Goal: Task Accomplishment & Management: Manage account settings

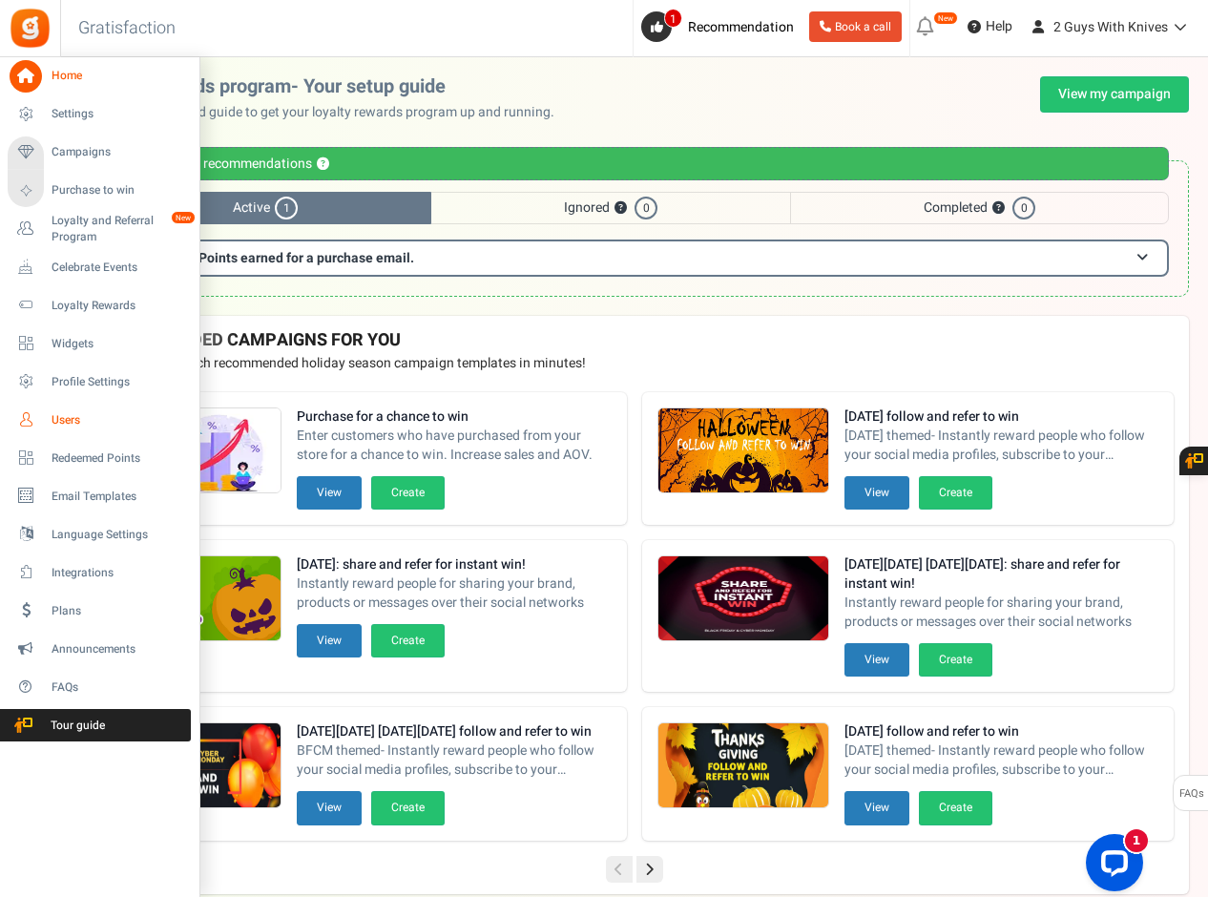
click at [70, 417] on span "Users" at bounding box center [119, 420] width 134 height 16
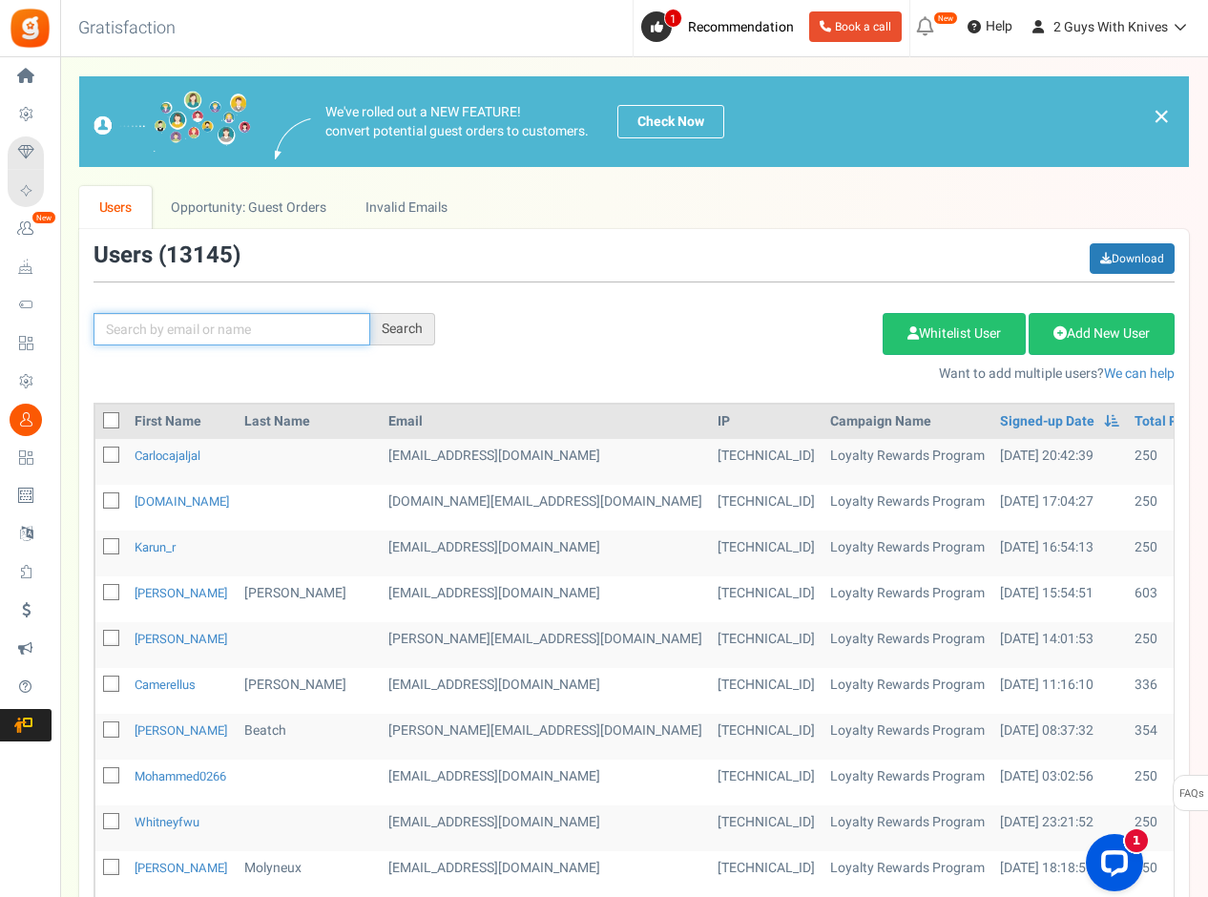
click at [284, 334] on input "text" at bounding box center [231, 329] width 277 height 32
type input "[PERSON_NAME]"
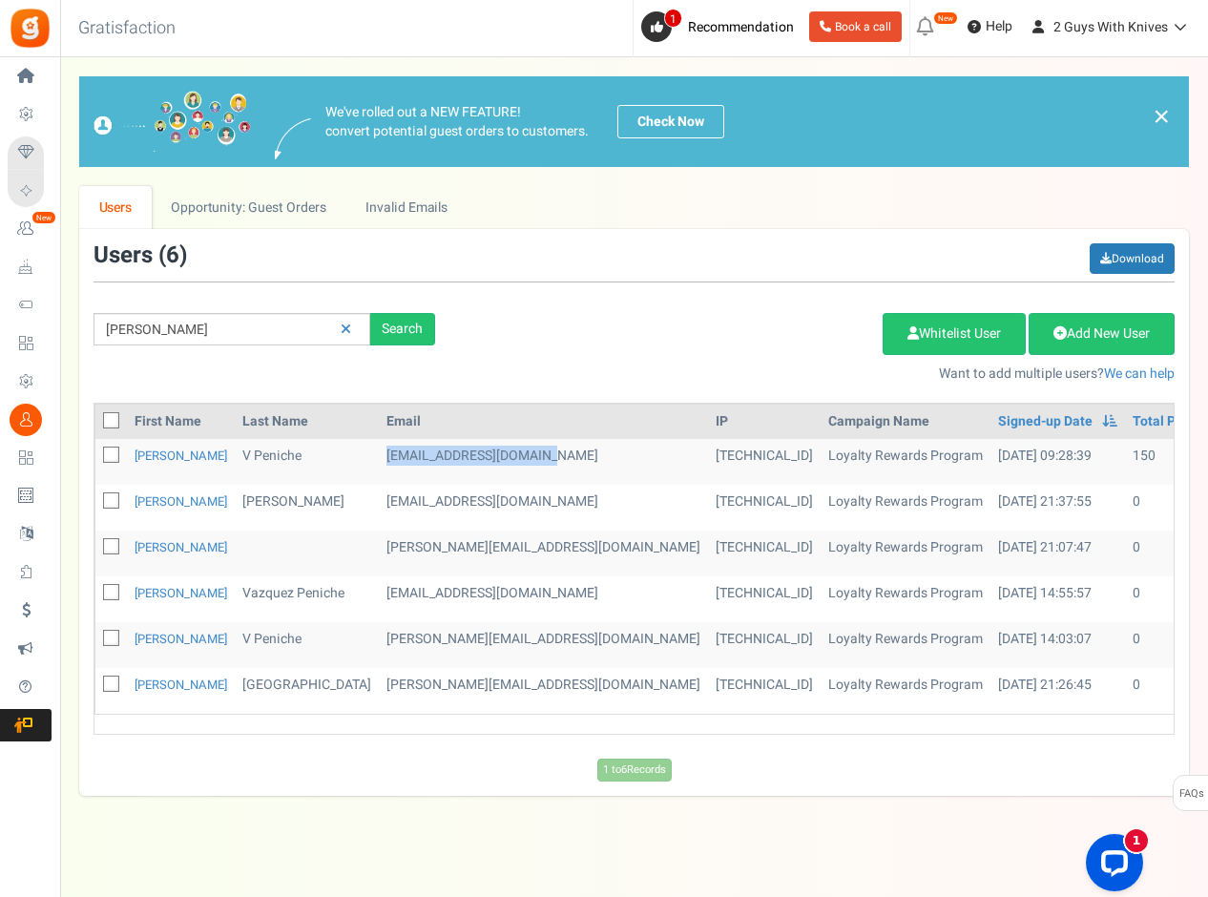
drag, startPoint x: 522, startPoint y: 461, endPoint x: 347, endPoint y: 464, distance: 174.6
click at [379, 464] on td "[EMAIL_ADDRESS][DOMAIN_NAME]" at bounding box center [543, 462] width 329 height 46
click at [599, 294] on div "[PERSON_NAME] Search Add Etsy Order Delete Selected Users Import Users Spam Pro…" at bounding box center [633, 313] width 1109 height 140
click at [148, 452] on link "[PERSON_NAME]" at bounding box center [180, 455] width 93 height 18
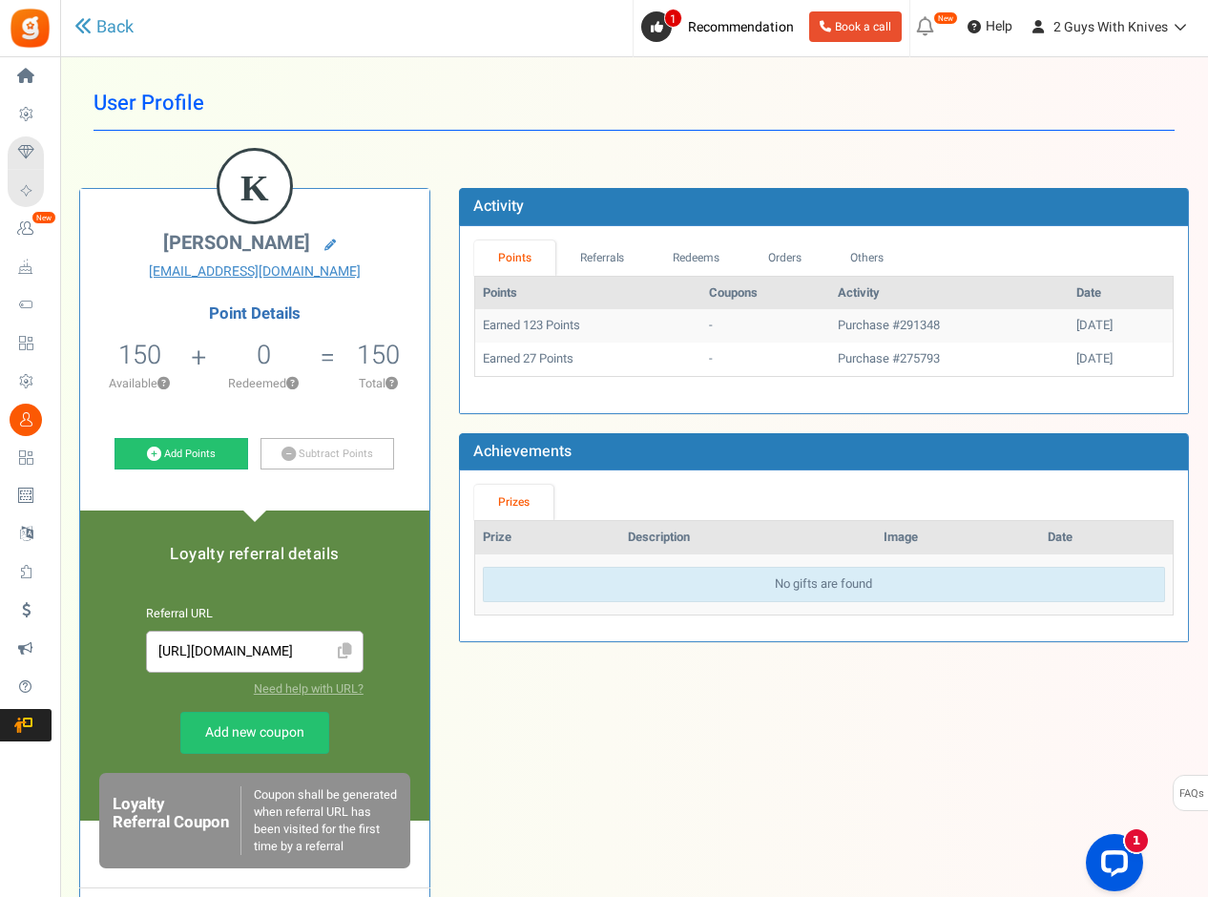
drag, startPoint x: 612, startPoint y: 362, endPoint x: 591, endPoint y: 349, distance: 24.4
click at [612, 362] on td "Earned 27 Points" at bounding box center [588, 358] width 227 height 33
drag, startPoint x: 589, startPoint y: 327, endPoint x: 605, endPoint y: 321, distance: 17.2
click at [510, 327] on td "Earned 123 Points" at bounding box center [588, 325] width 227 height 33
click at [590, 263] on link "Referrals" at bounding box center [601, 257] width 93 height 35
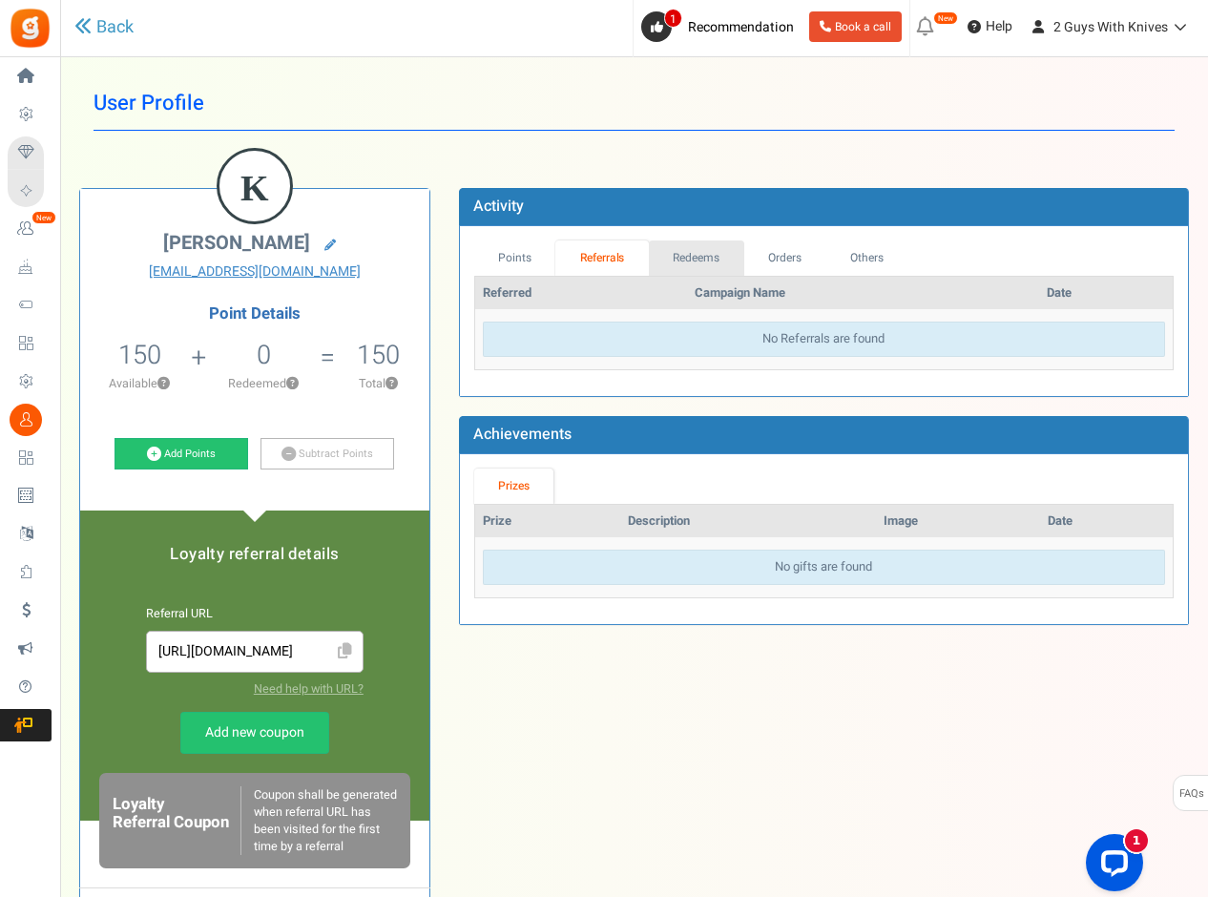
click at [706, 264] on link "Redeems" at bounding box center [696, 257] width 95 height 35
click at [771, 255] on link "Orders" at bounding box center [784, 257] width 82 height 35
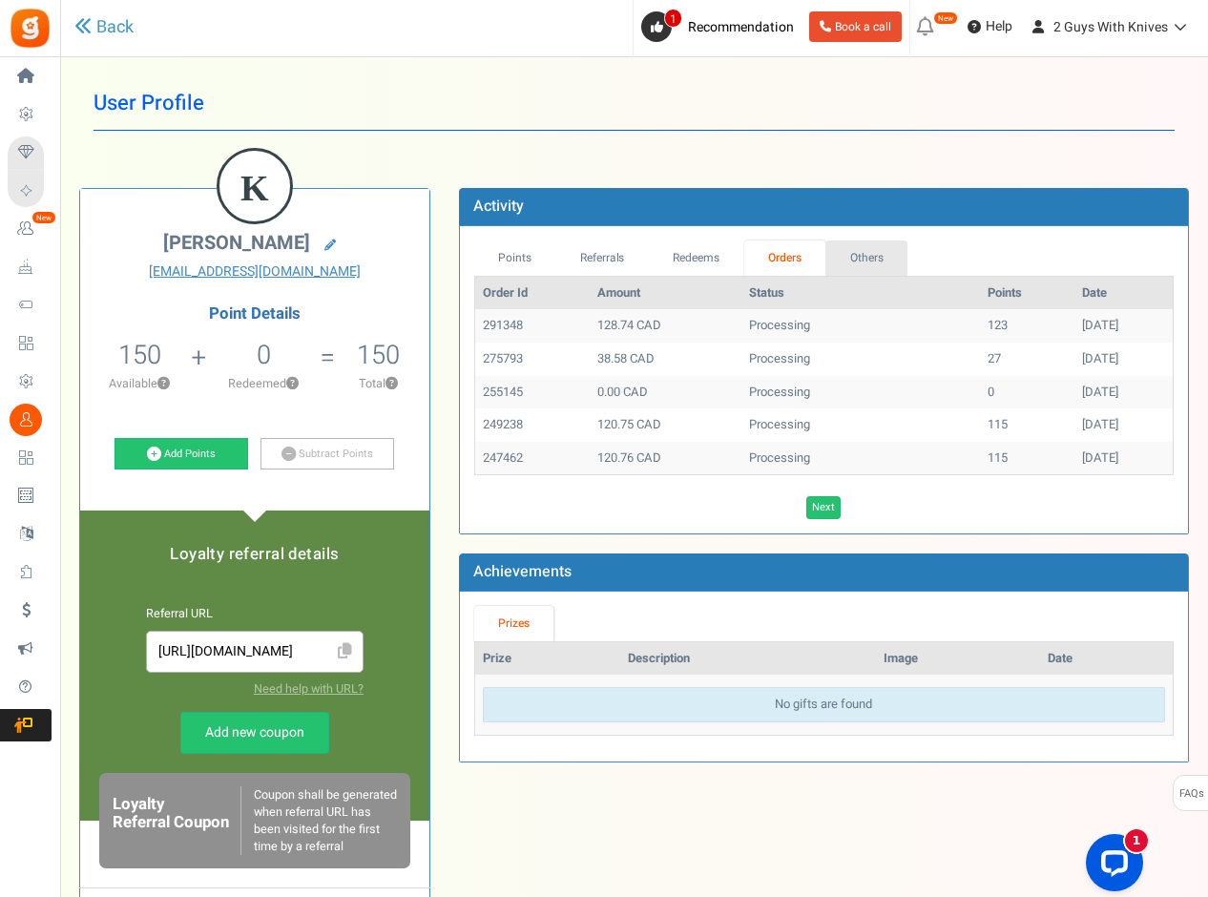
click at [830, 269] on link "Others" at bounding box center [866, 257] width 82 height 35
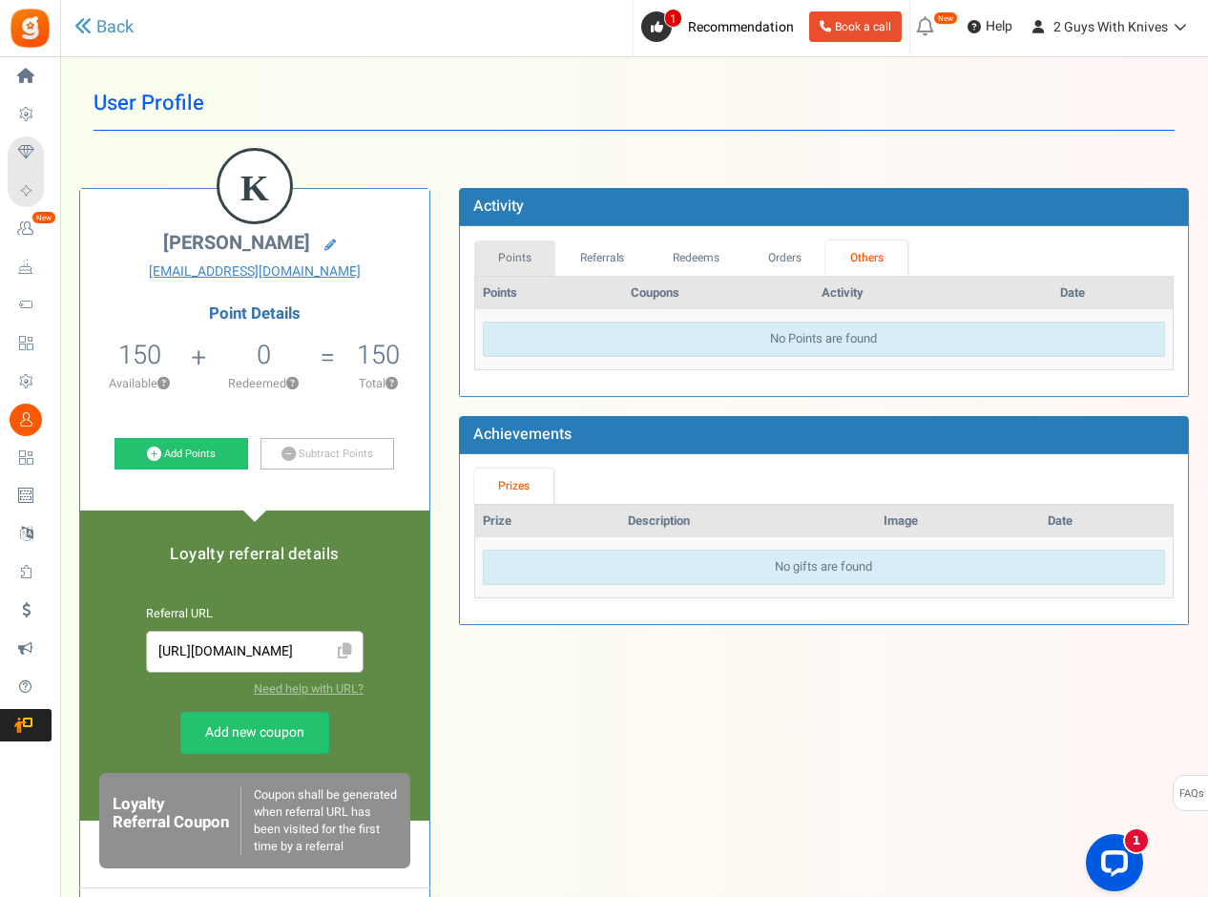
click at [525, 264] on link "Points" at bounding box center [515, 257] width 82 height 35
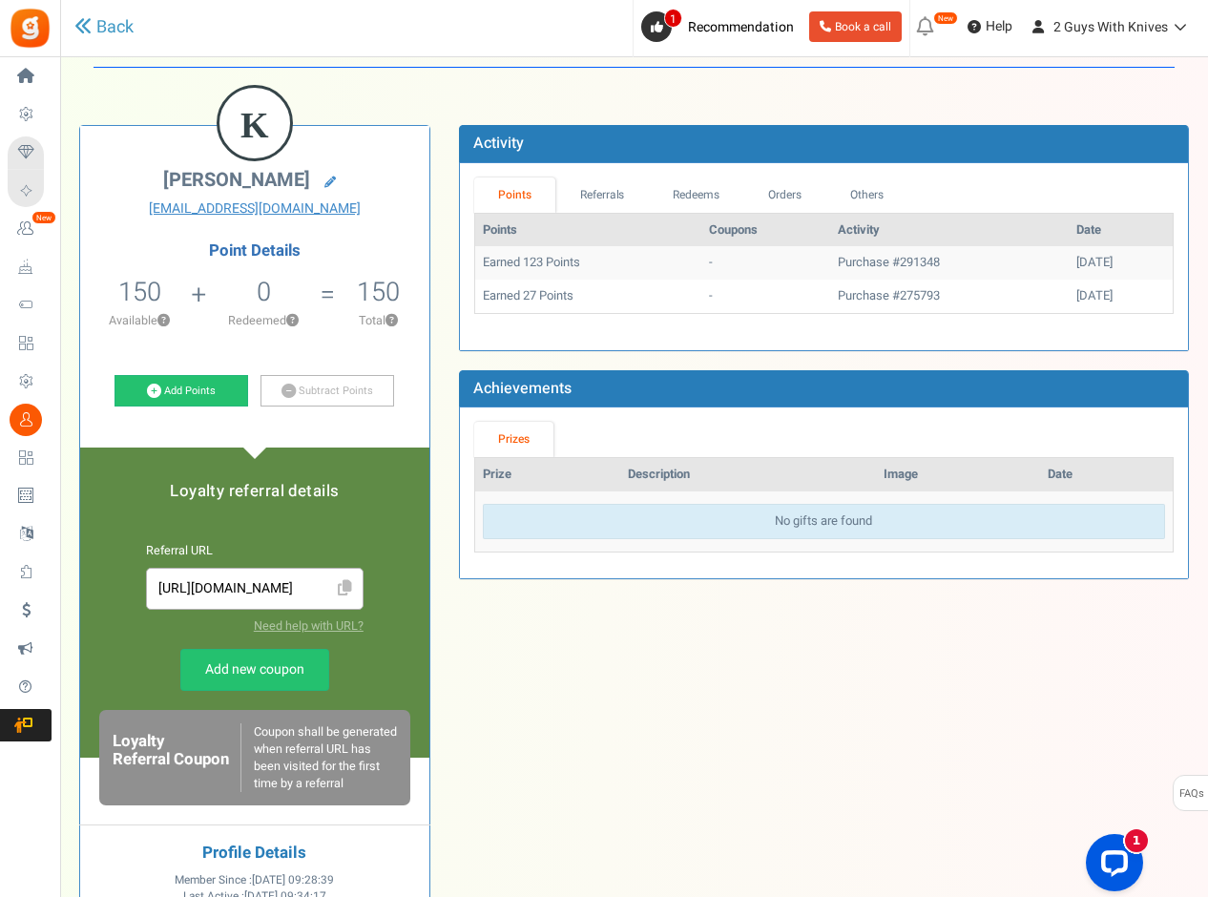
scroll to position [47, 0]
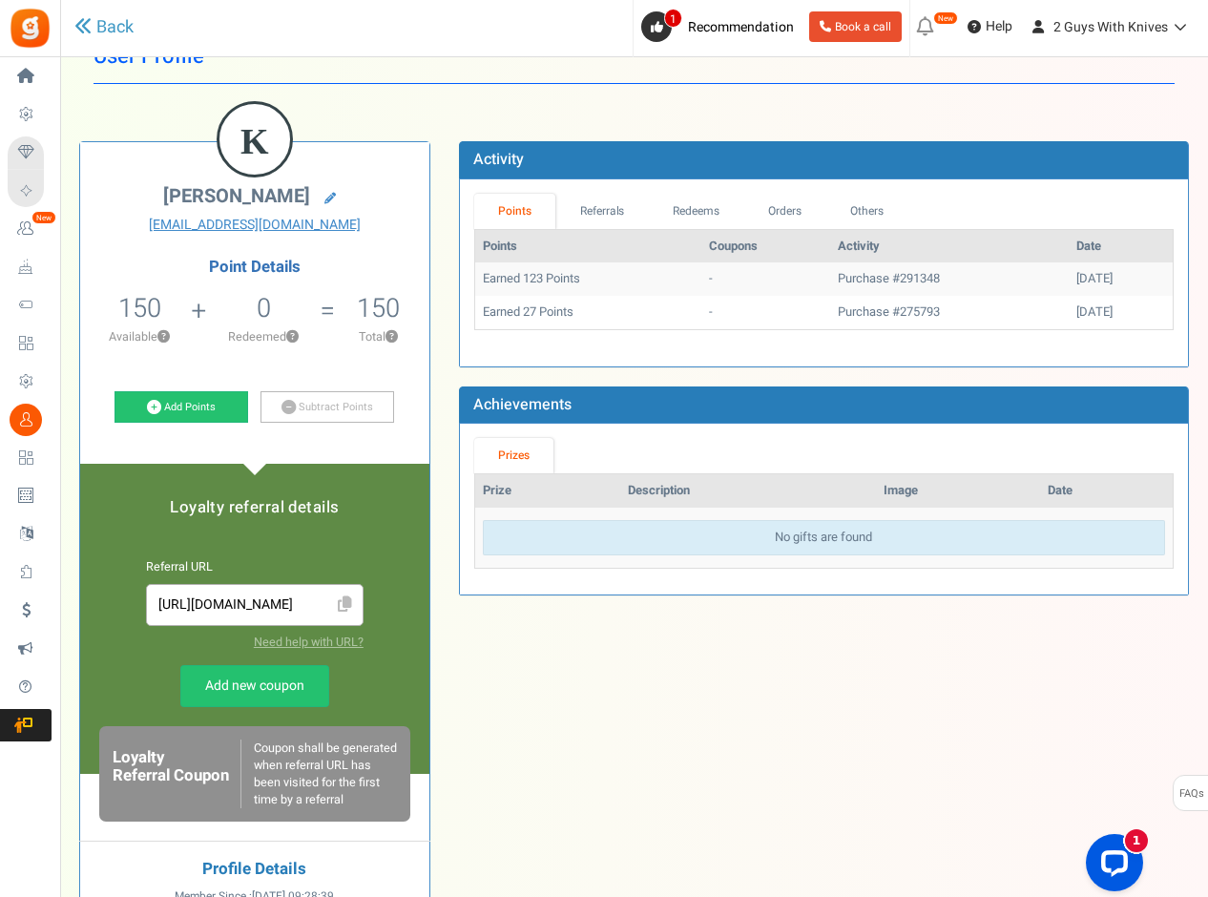
drag, startPoint x: 285, startPoint y: 605, endPoint x: 141, endPoint y: 606, distance: 144.0
click at [142, 606] on div "Loyalty referral details Referral URL [URL][DOMAIN_NAME] Need help with URL? Lo…" at bounding box center [254, 619] width 349 height 310
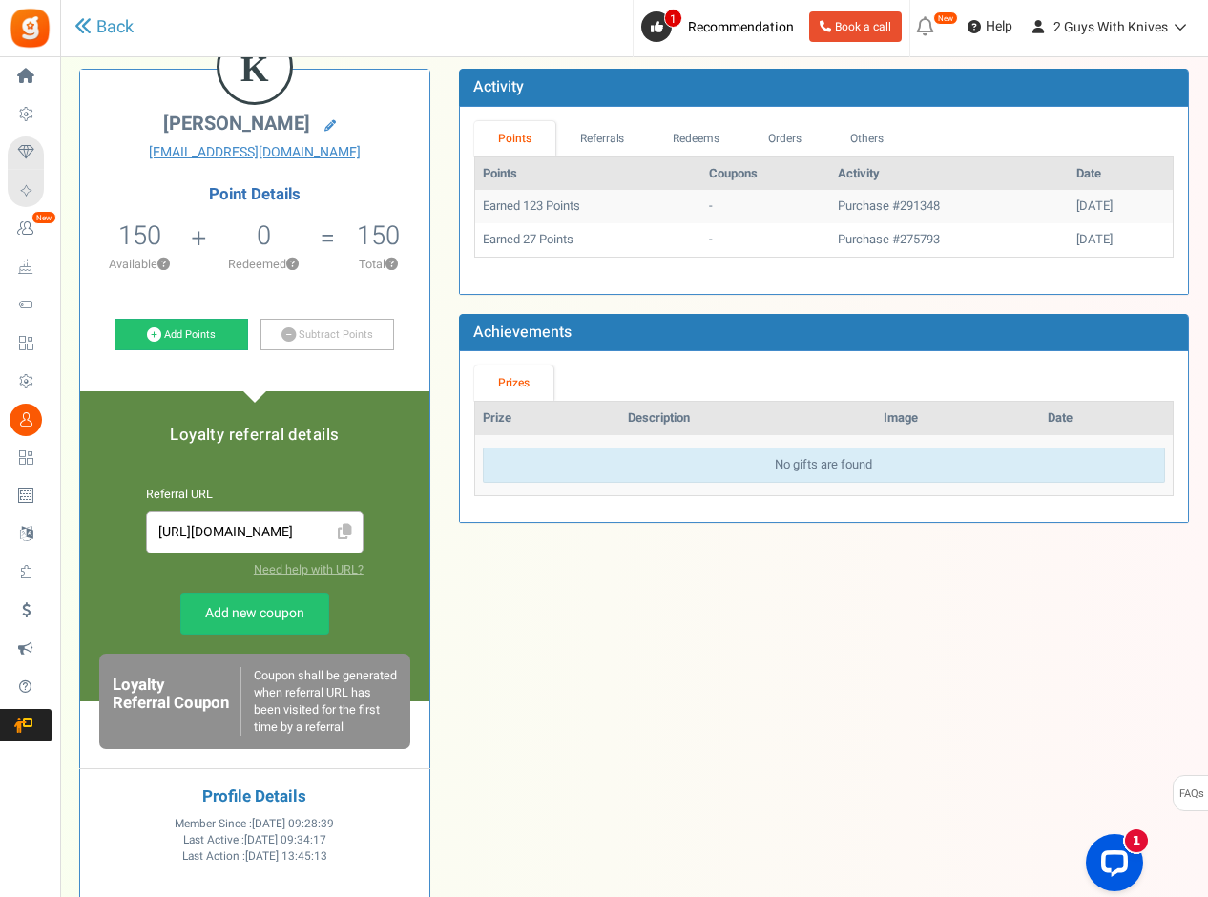
scroll to position [120, 0]
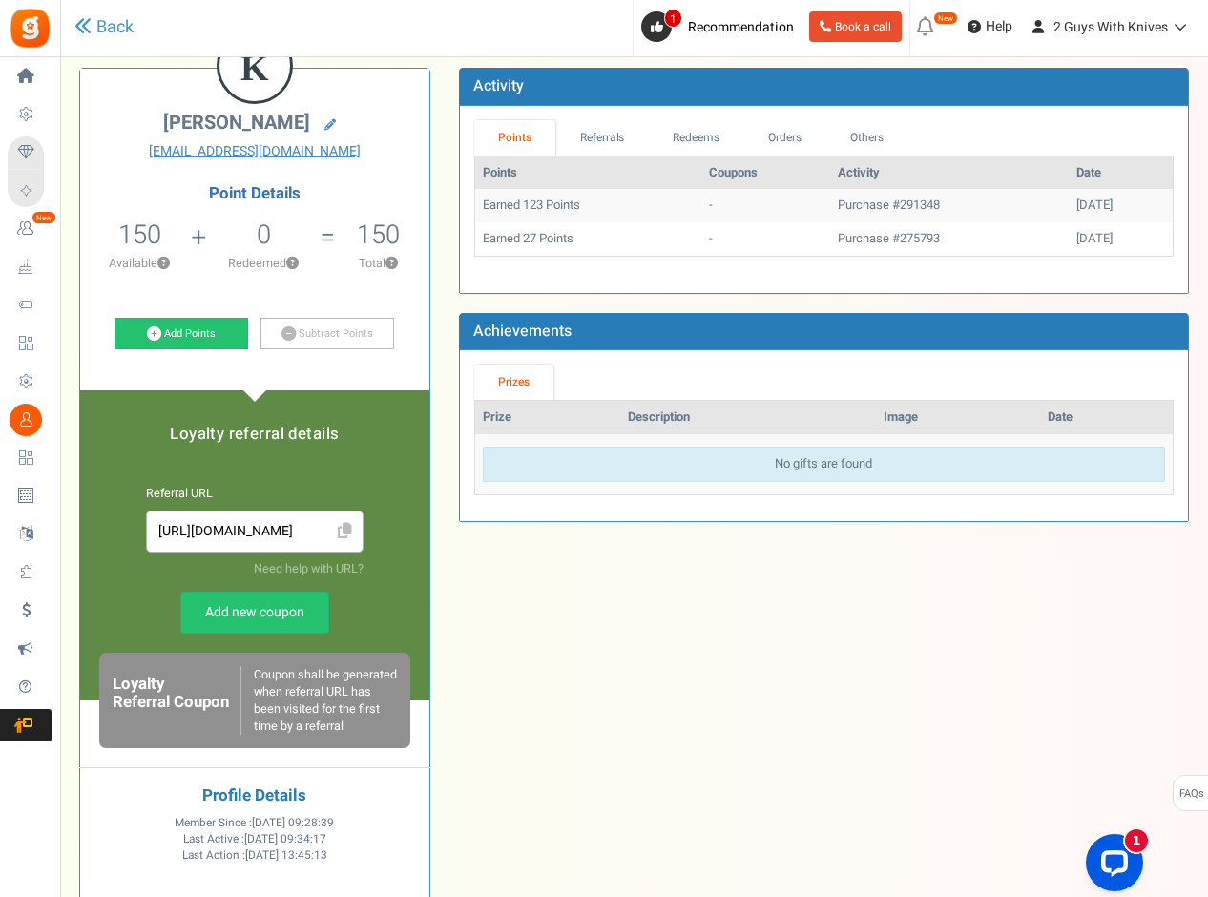
click at [480, 676] on div "K [PERSON_NAME][GEOGRAPHIC_DATA] [EMAIL_ADDRESS][DOMAIN_NAME] Point Details 150…" at bounding box center [634, 549] width 1138 height 1020
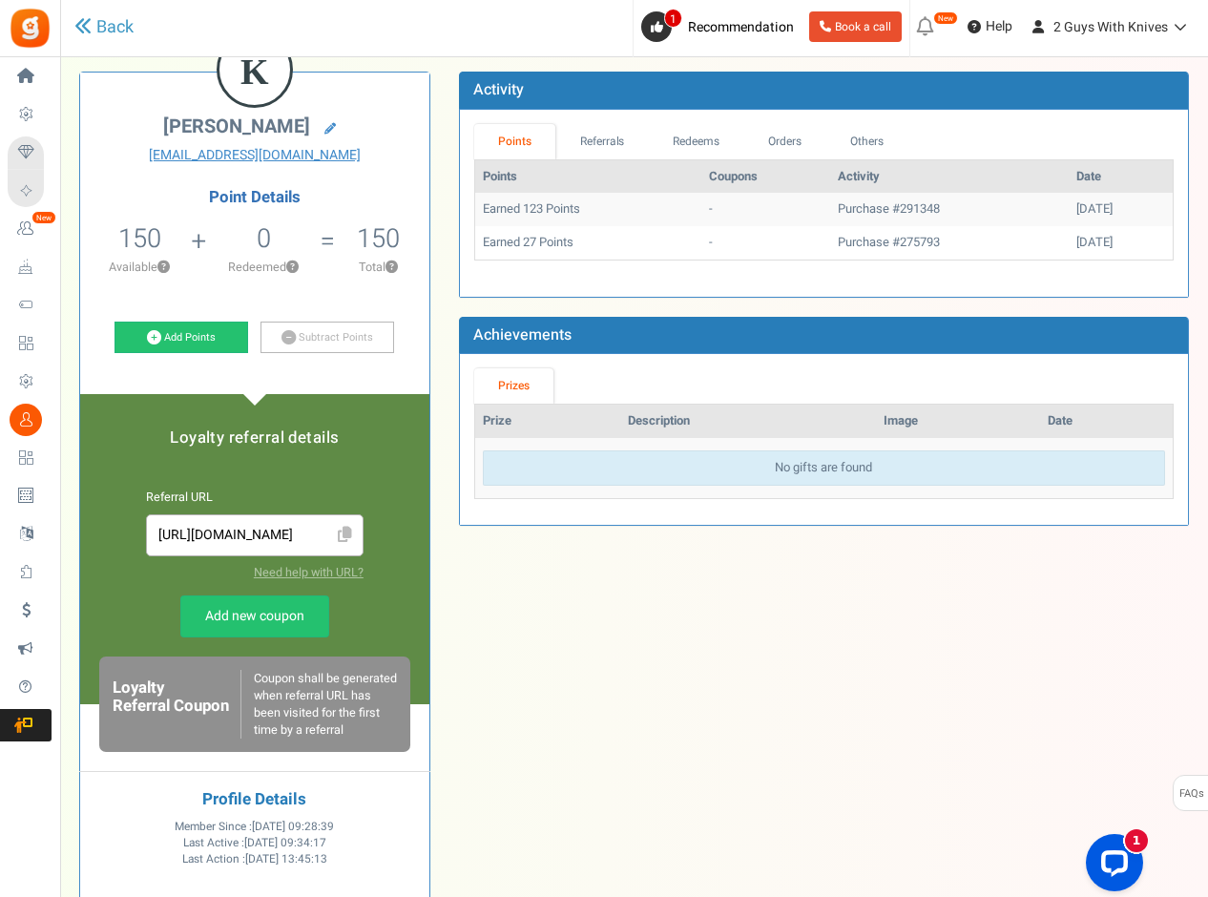
scroll to position [0, 0]
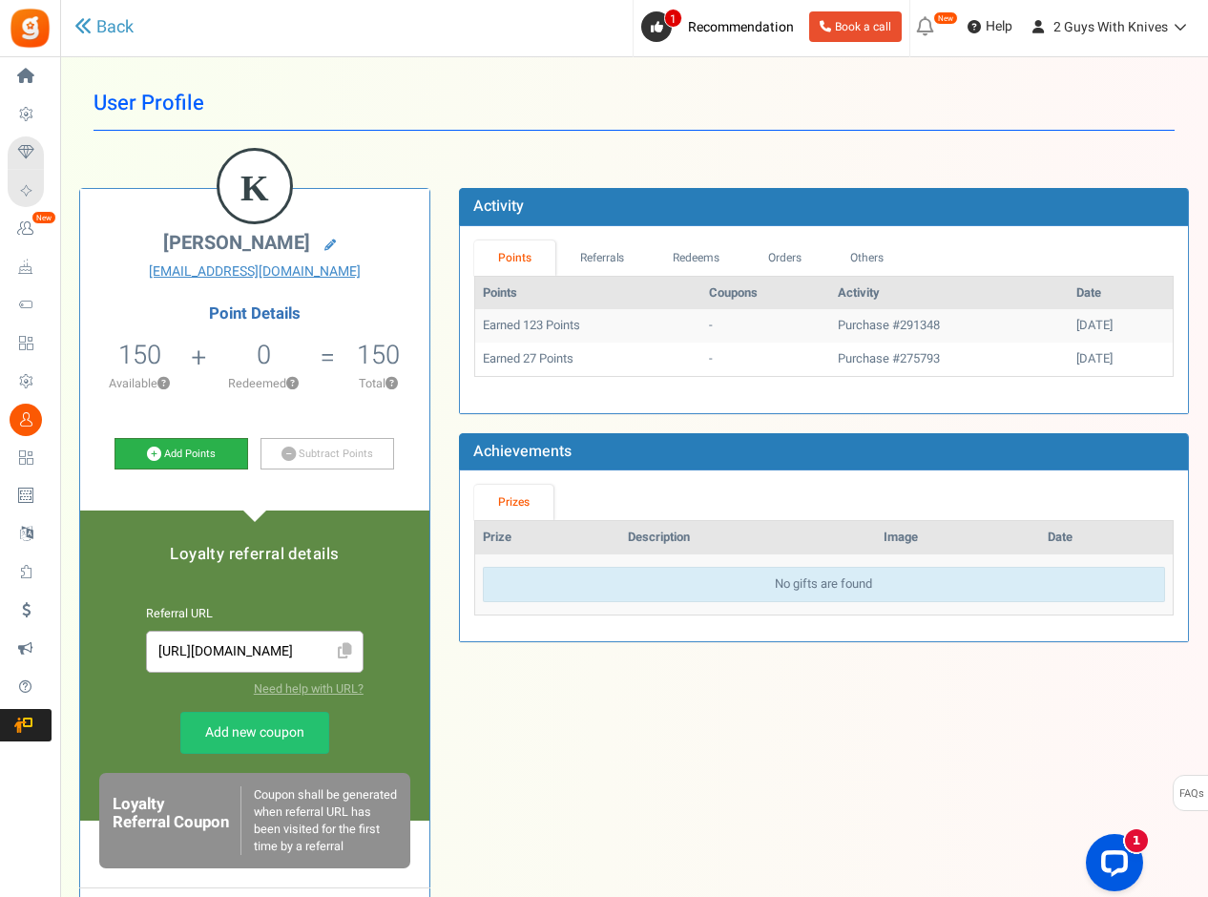
click at [191, 455] on link "Add Points" at bounding box center [181, 454] width 134 height 32
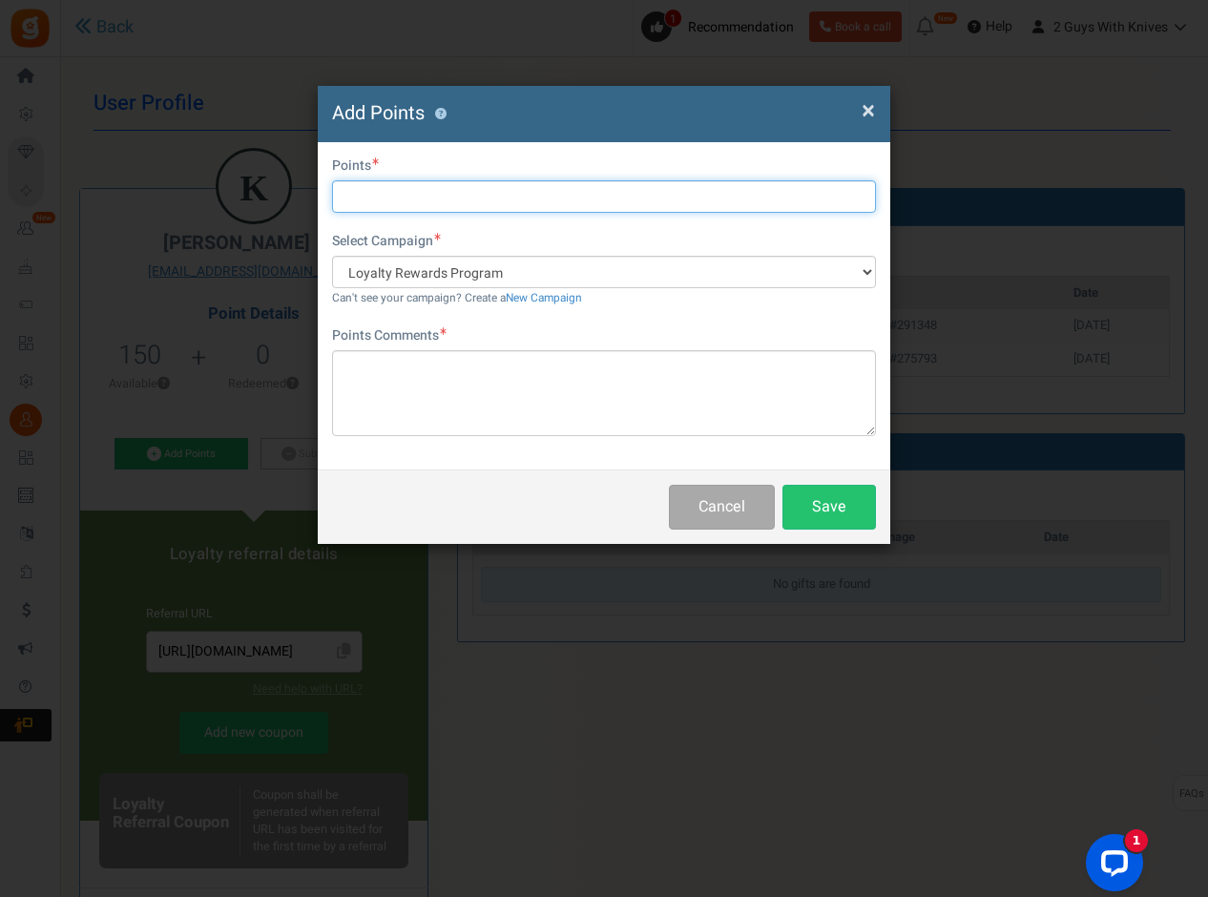
click at [415, 191] on input "text" at bounding box center [604, 196] width 544 height 32
type input "2500"
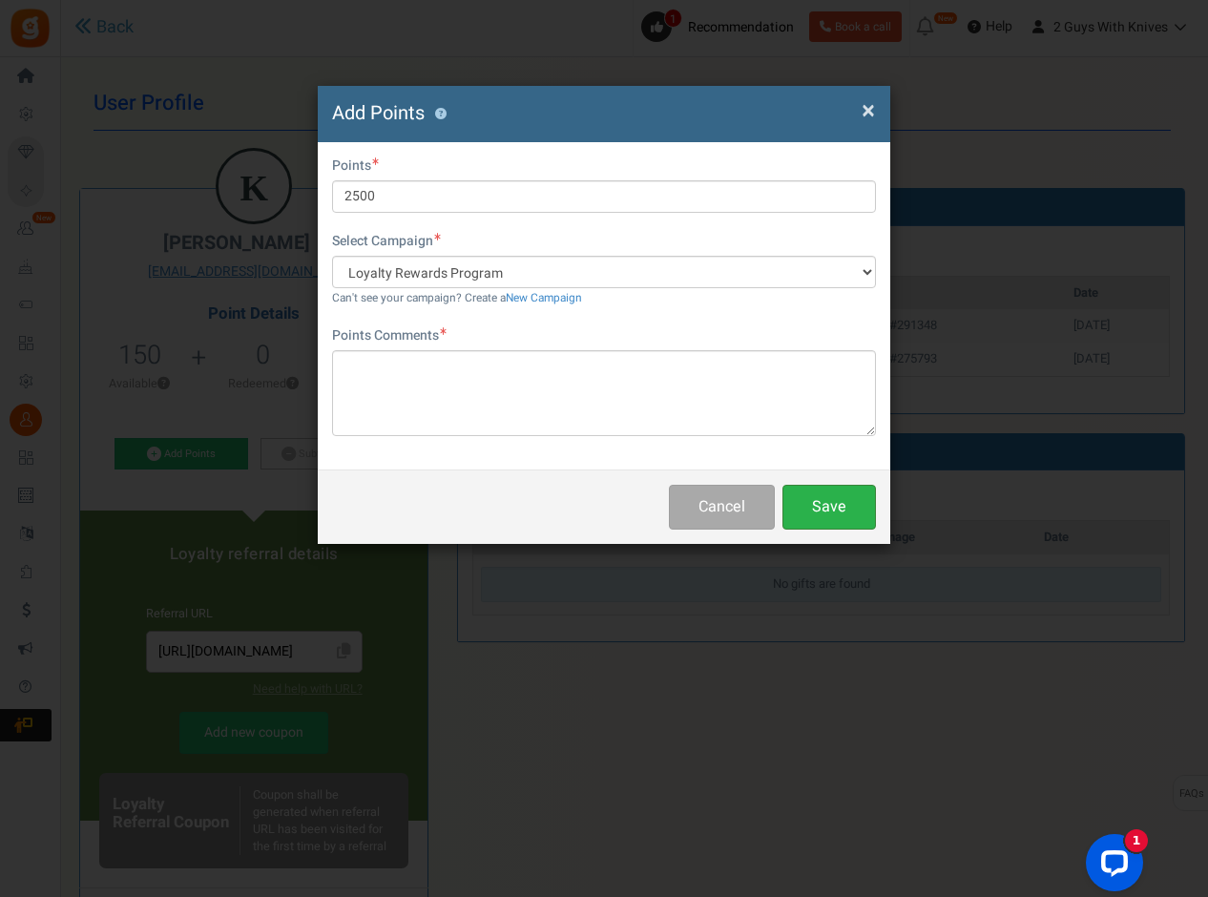
click at [839, 509] on button "Save" at bounding box center [828, 507] width 93 height 45
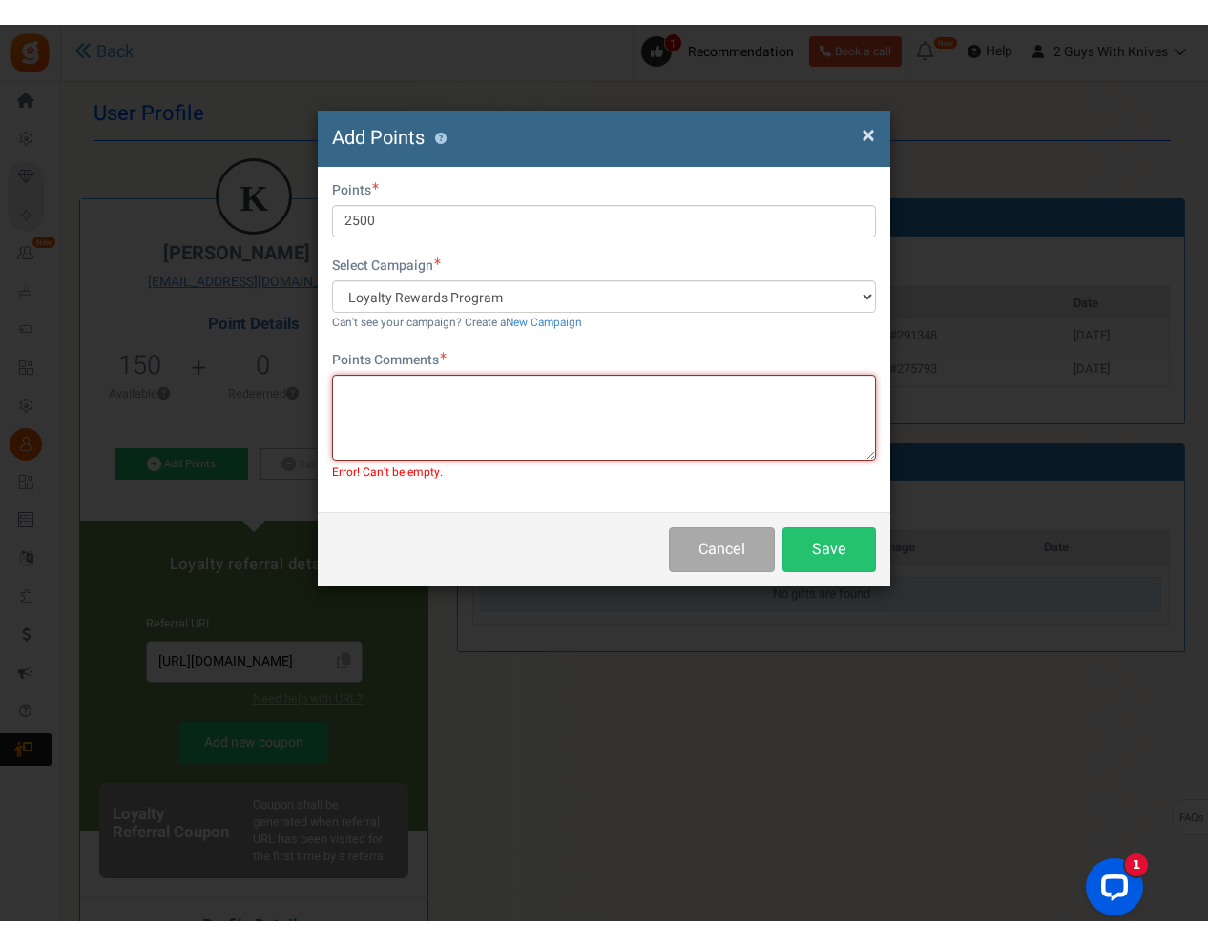
scroll to position [20, 0]
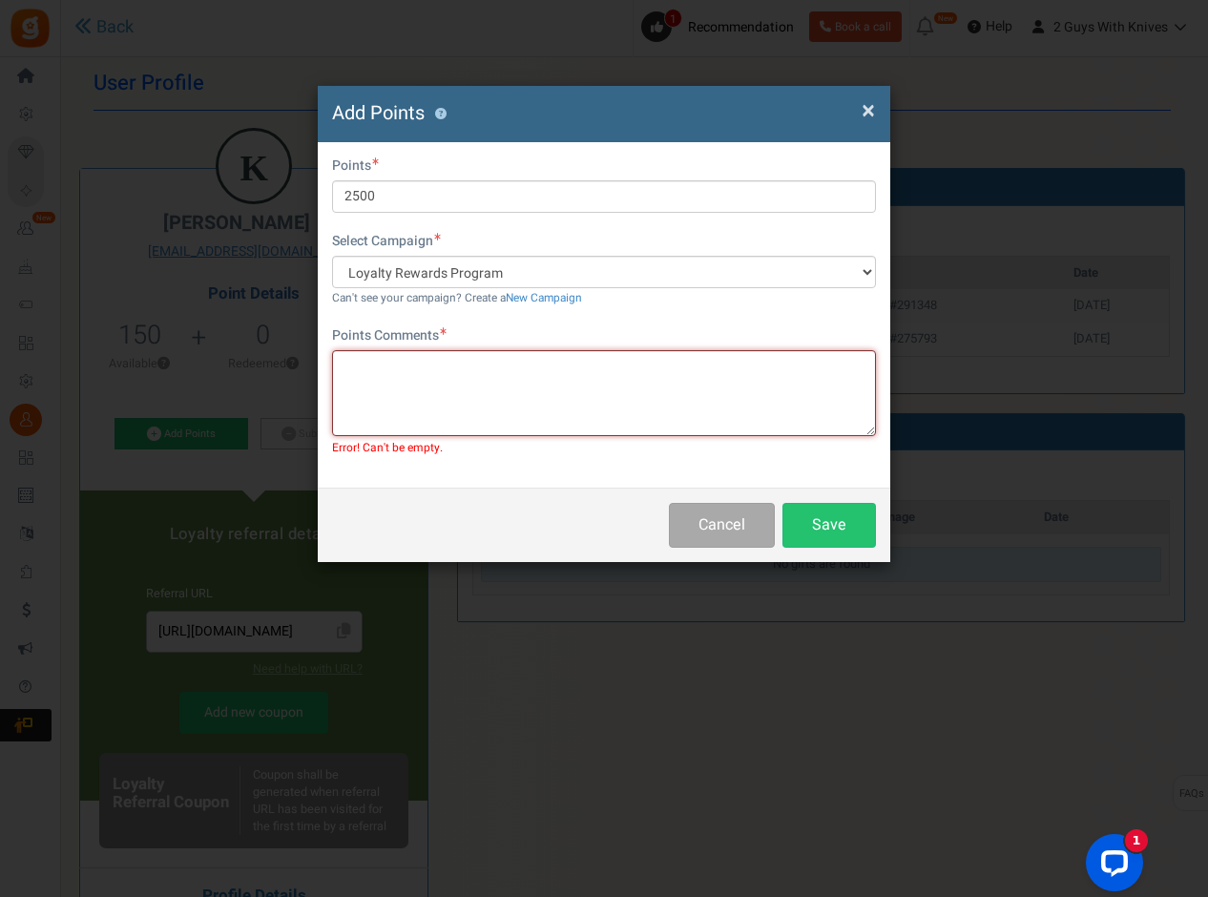
click at [610, 397] on textarea at bounding box center [604, 393] width 544 height 86
type textarea "test"
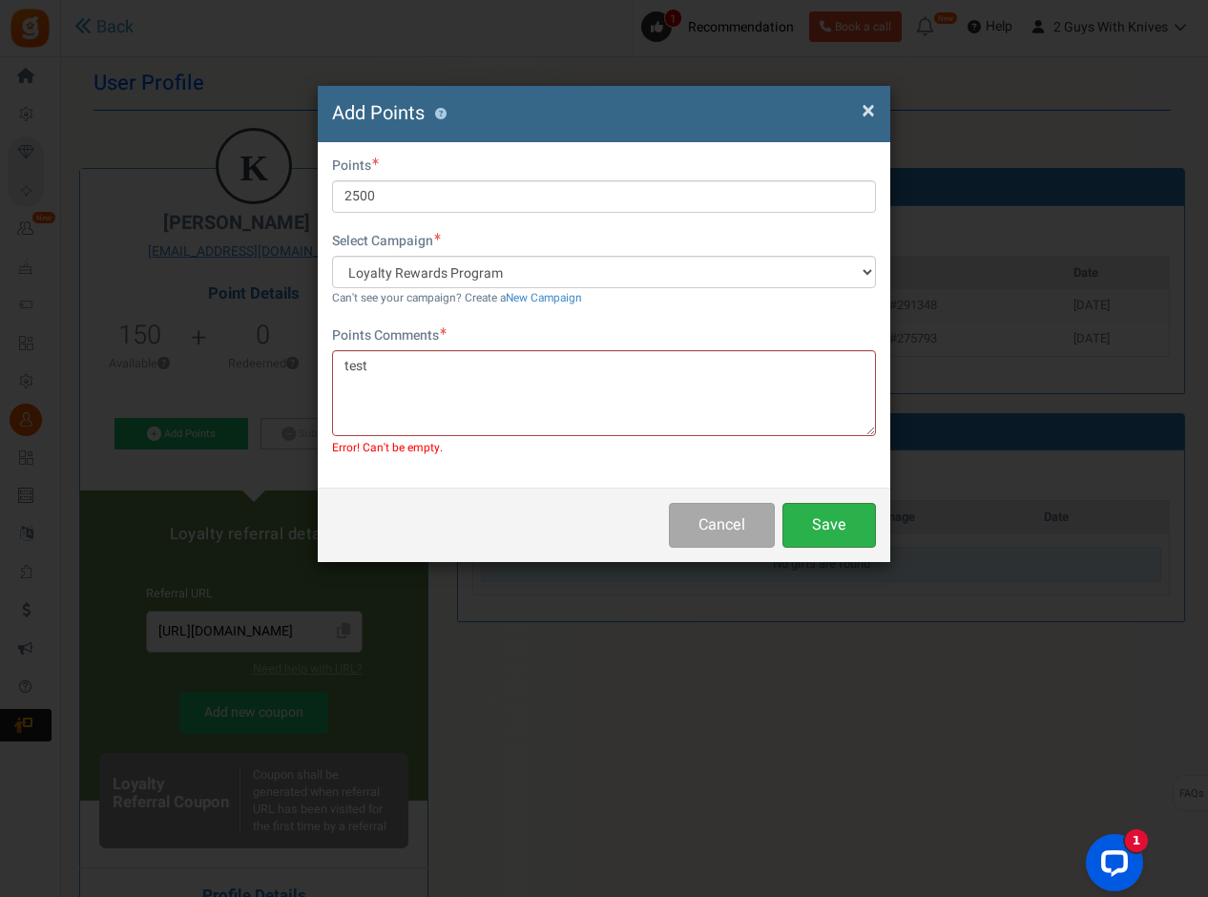
click at [820, 514] on button "Save" at bounding box center [828, 525] width 93 height 45
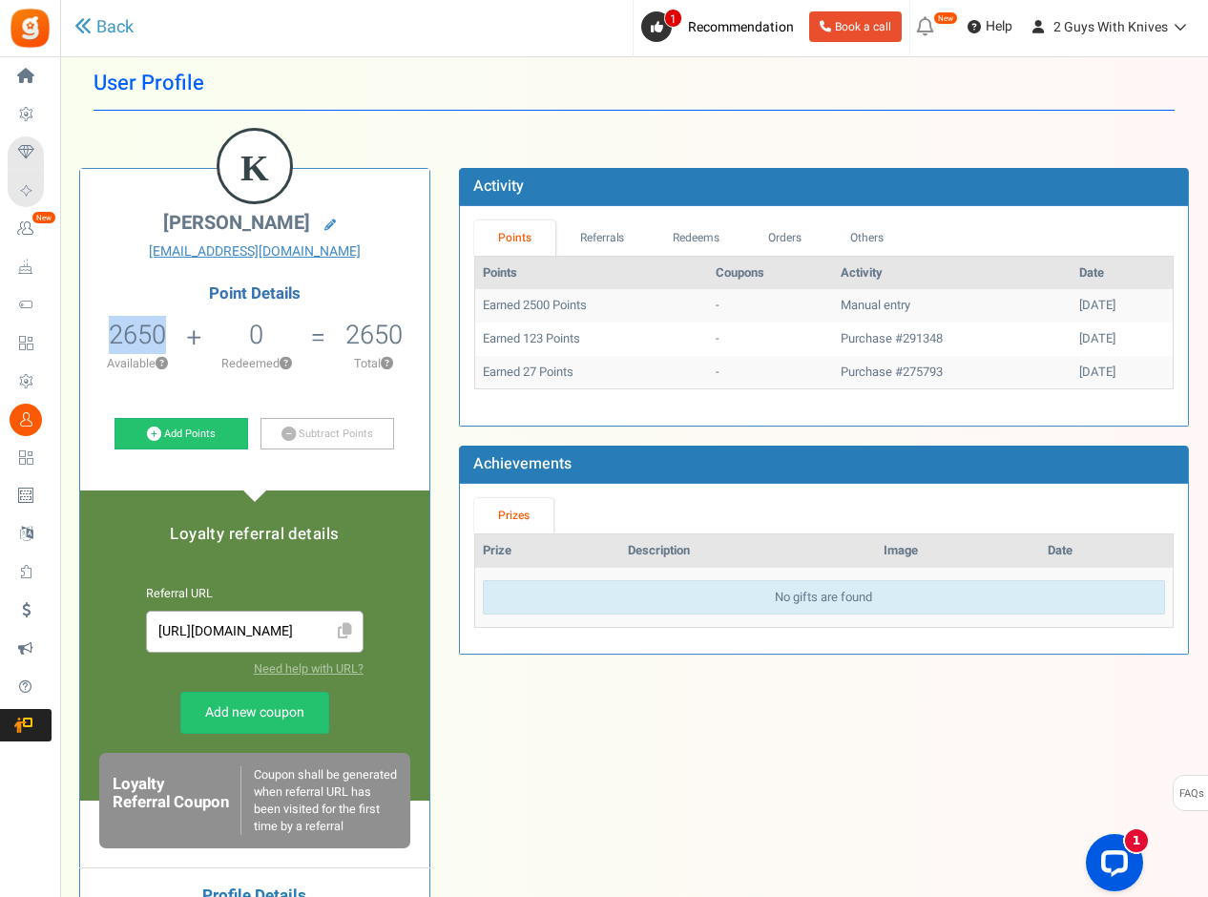
drag, startPoint x: 160, startPoint y: 343, endPoint x: 91, endPoint y: 342, distance: 69.6
click at [91, 342] on li "2650 150 Redeemable 0 Exclusion Available ?" at bounding box center [137, 350] width 114 height 79
click at [160, 337] on span "2650" at bounding box center [137, 335] width 57 height 38
drag, startPoint x: 162, startPoint y: 338, endPoint x: 103, endPoint y: 335, distance: 59.2
click at [102, 336] on li "2650 150 Redeemable 0 Exclusion Available ?" at bounding box center [137, 350] width 114 height 79
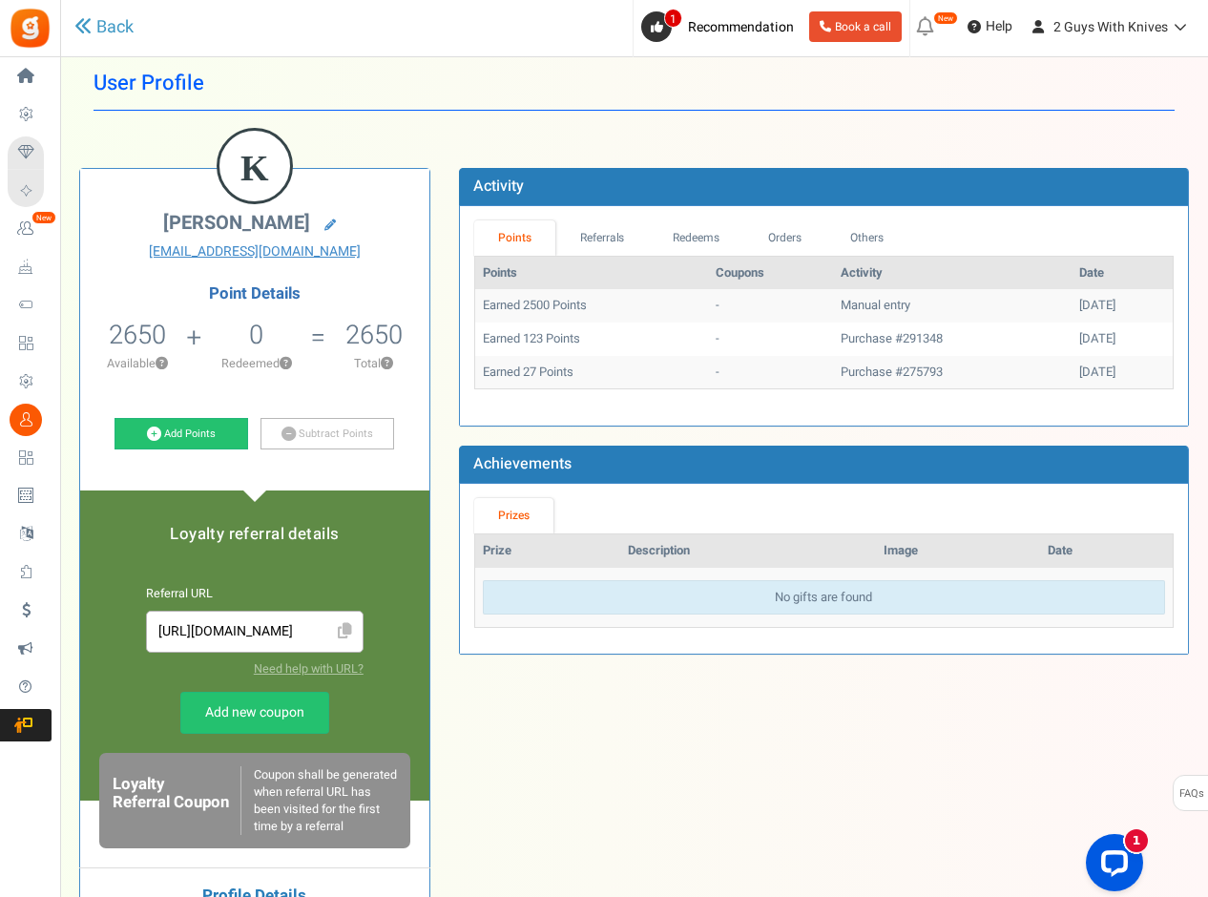
click at [259, 338] on h5 "0" at bounding box center [256, 334] width 14 height 29
drag, startPoint x: 272, startPoint y: 333, endPoint x: 227, endPoint y: 335, distance: 44.9
click at [227, 335] on li "0 Redeemed ?" at bounding box center [257, 350] width 124 height 79
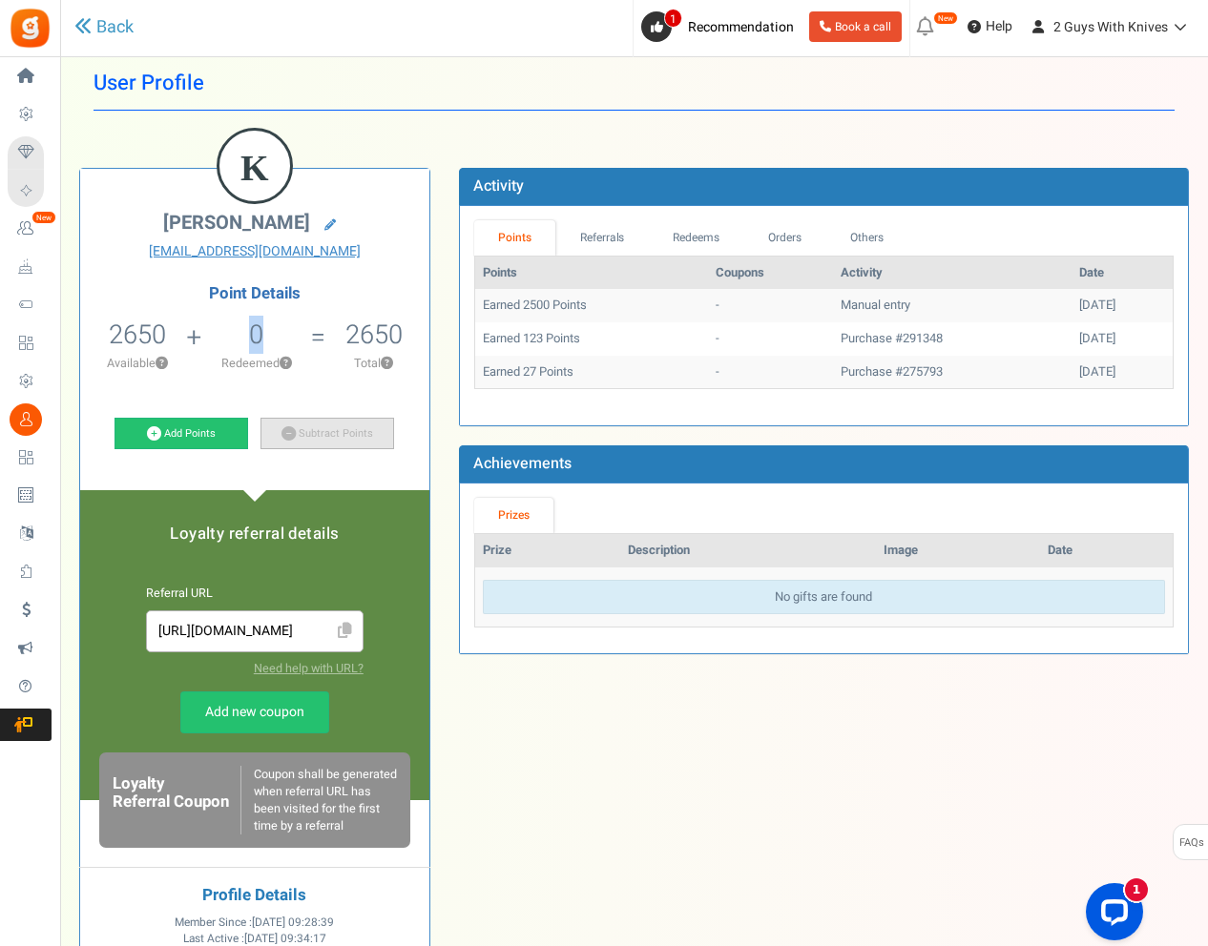
click at [342, 426] on link "Subtract Points" at bounding box center [327, 434] width 134 height 32
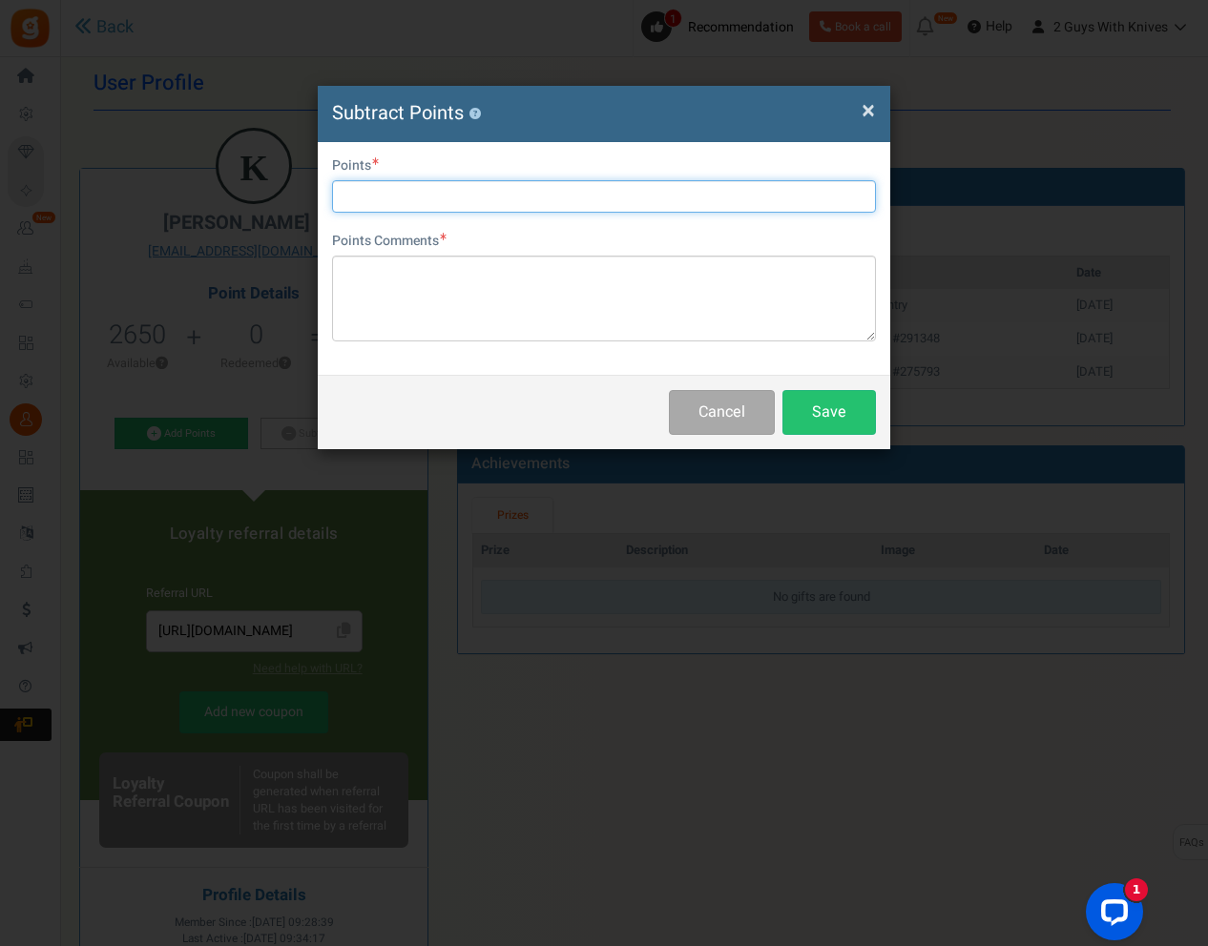
click at [522, 195] on input "text" at bounding box center [604, 196] width 544 height 32
type input "1"
type input "5"
type input "2500"
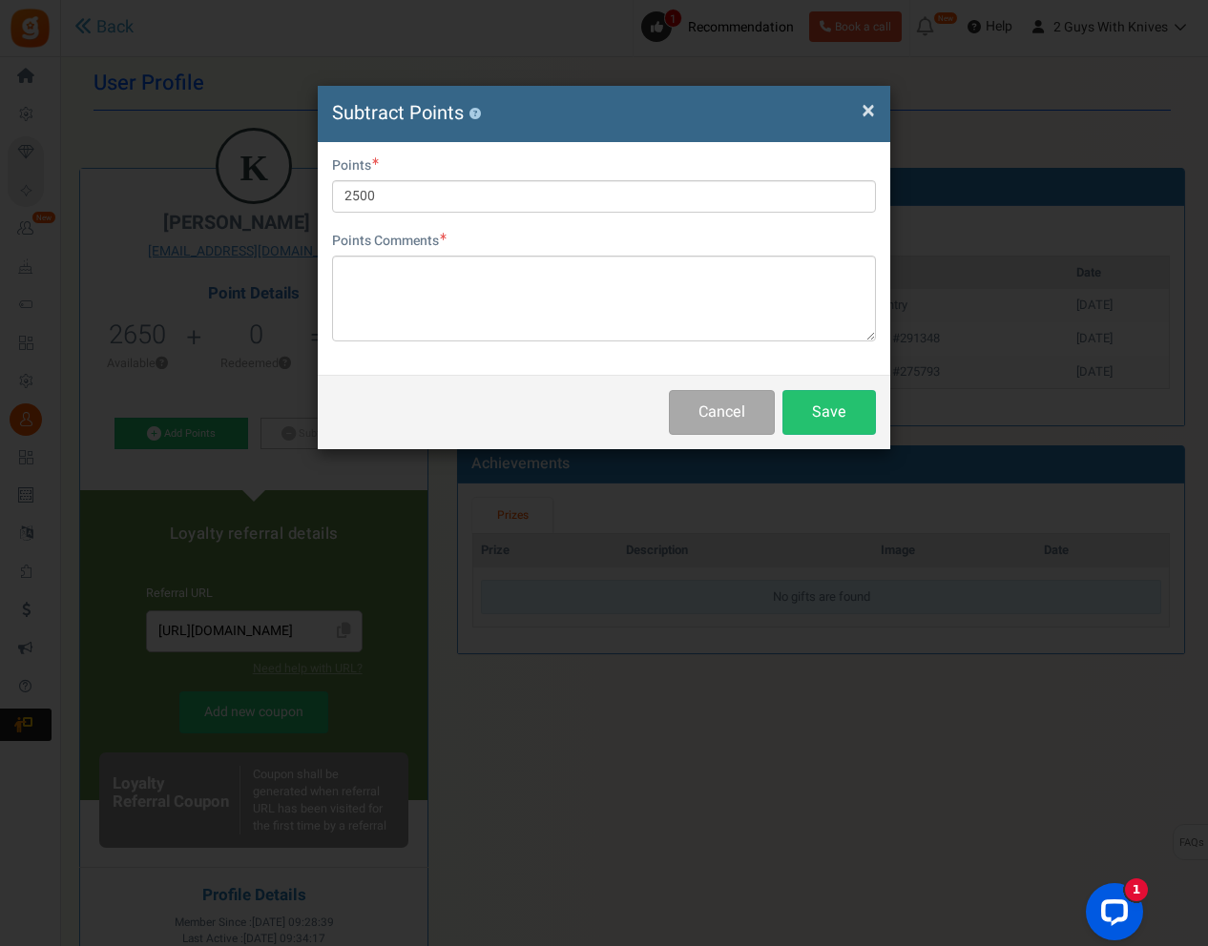
click at [878, 113] on div "× Close Subtract Points ?" at bounding box center [604, 114] width 572 height 56
click at [870, 111] on span "×" at bounding box center [867, 111] width 13 height 36
